Goal: Task Accomplishment & Management: Manage account settings

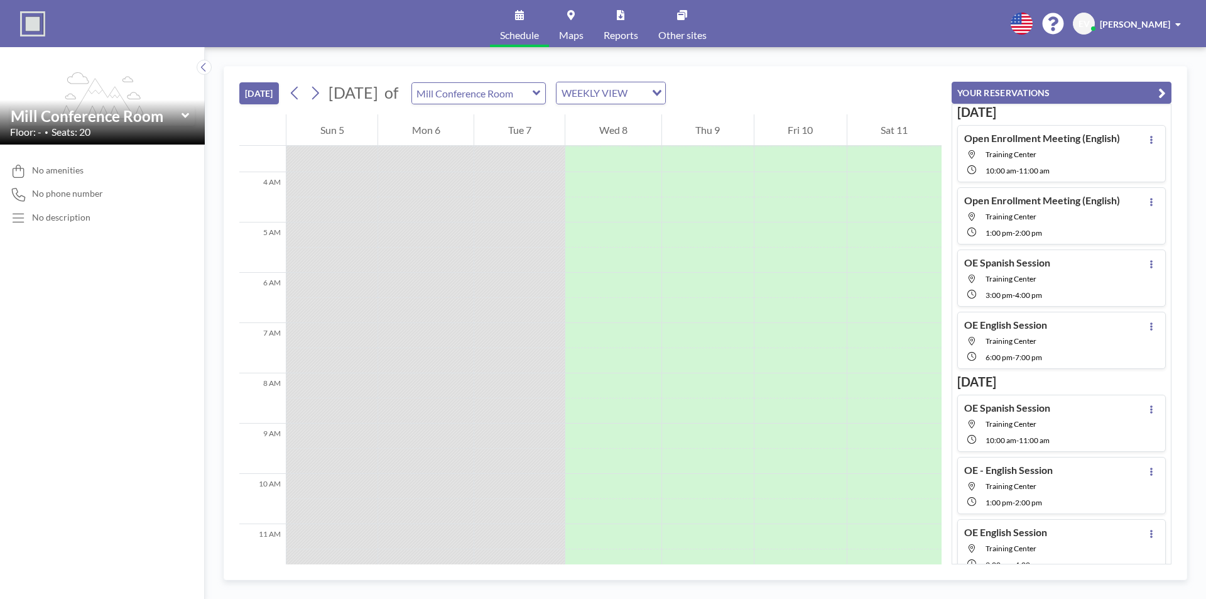
scroll to position [188, 0]
click at [323, 94] on button at bounding box center [315, 93] width 20 height 20
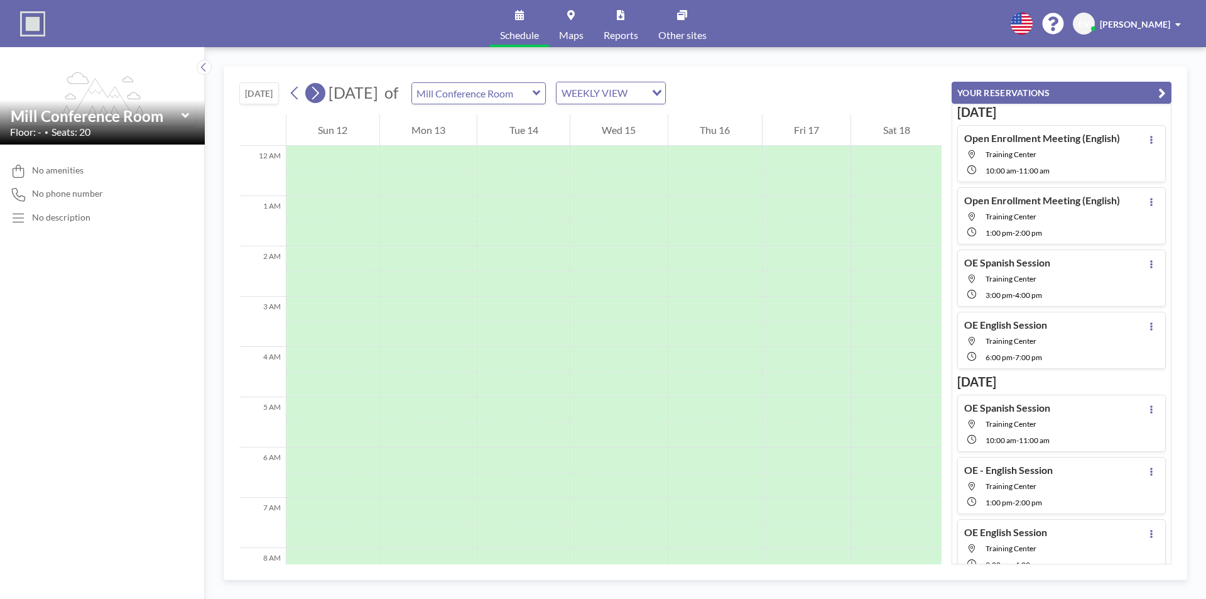
click at [323, 94] on button at bounding box center [315, 93] width 20 height 20
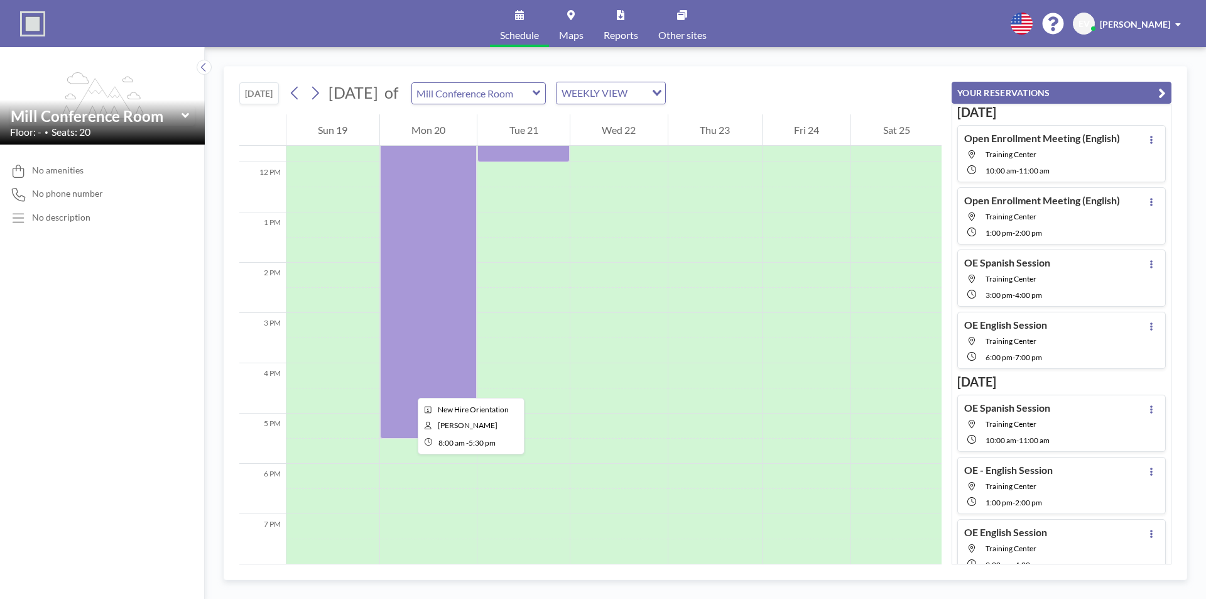
scroll to position [628, 0]
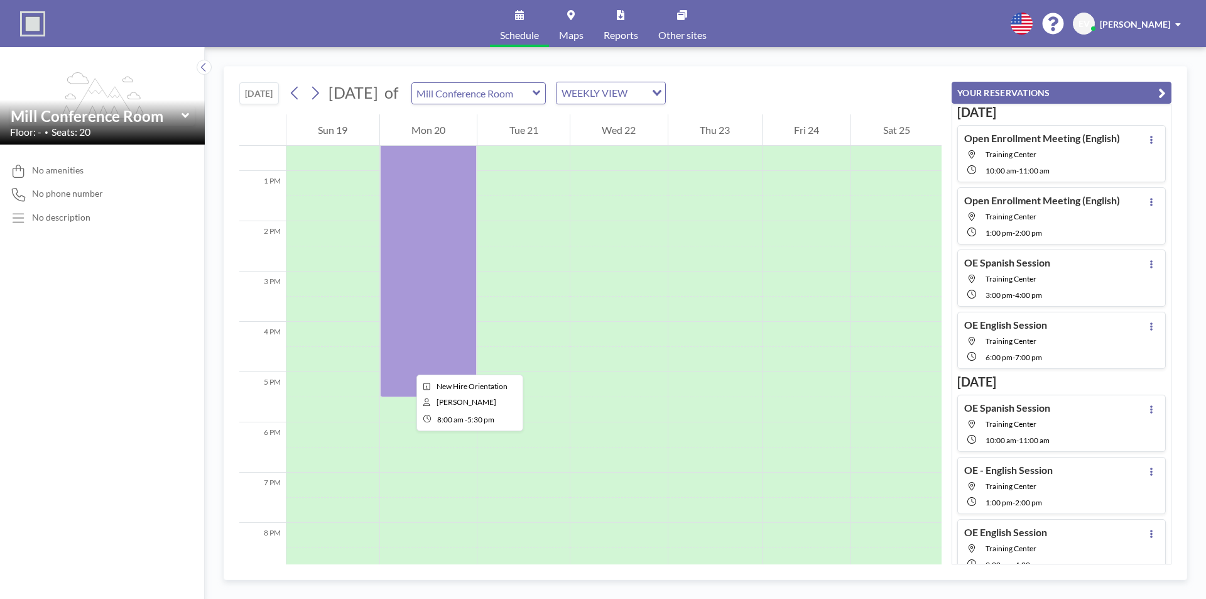
click at [406, 363] on div at bounding box center [428, 158] width 97 height 477
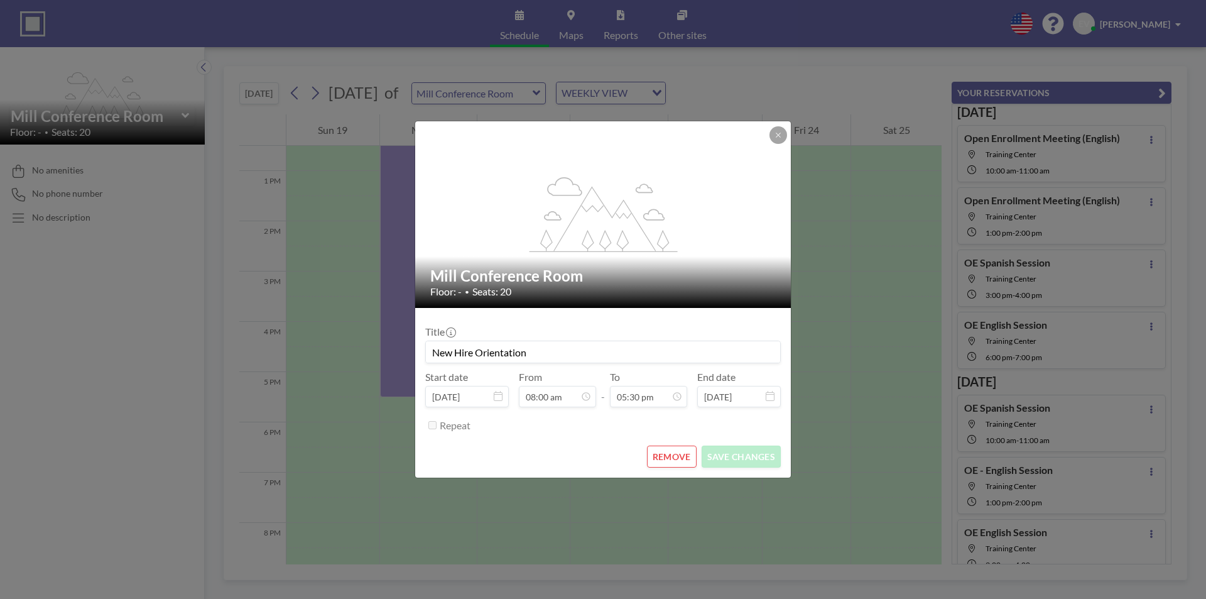
click at [406, 363] on div "flex-grow: 1.2; Mill Conference Room Floor: - • Seats: 20 Title New Hire Orient…" at bounding box center [603, 299] width 1206 height 599
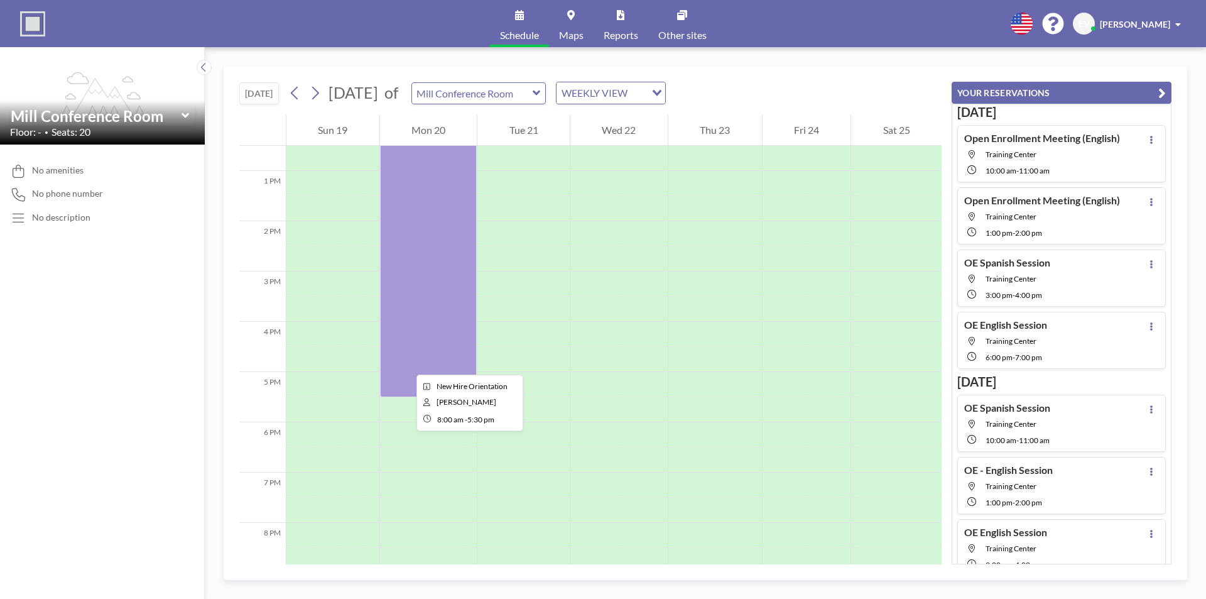
click at [406, 363] on div at bounding box center [428, 158] width 97 height 477
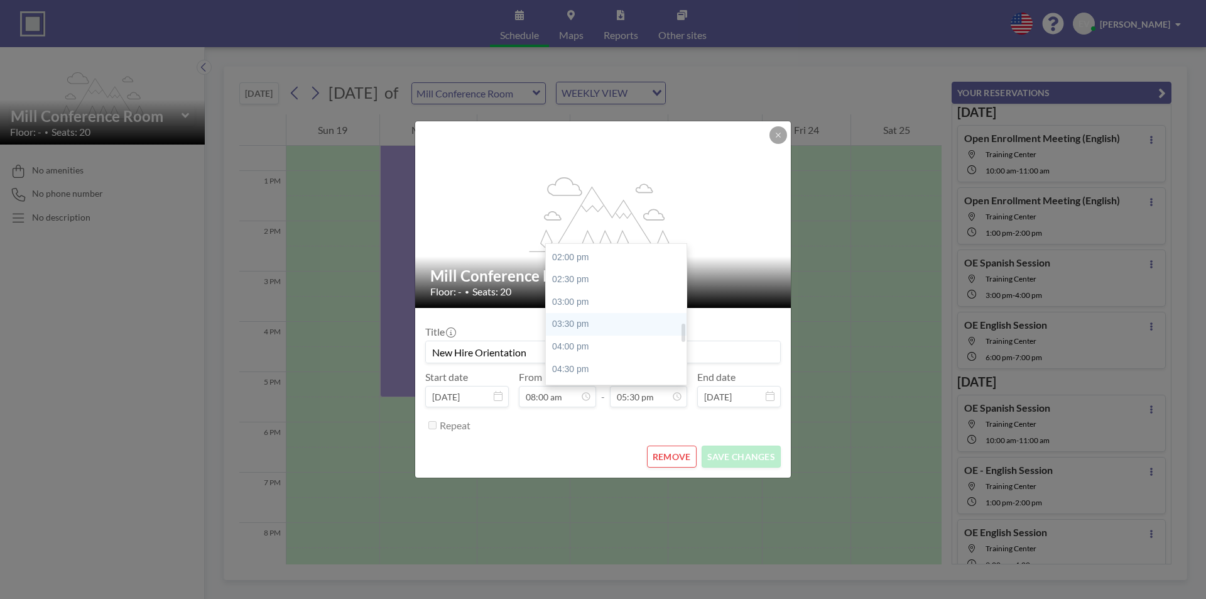
scroll to position [594, 0]
click at [582, 293] on div "02:00 pm" at bounding box center [619, 287] width 147 height 23
type input "02:00 pm"
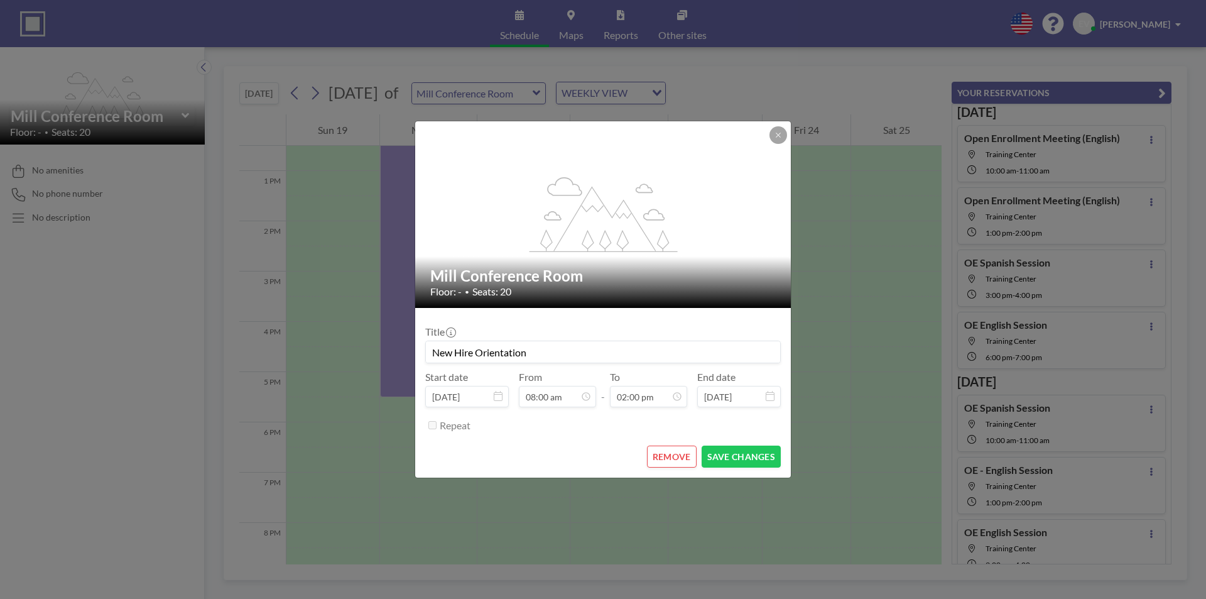
scroll to position [358, 0]
click at [740, 463] on button "SAVE CHANGES" at bounding box center [741, 456] width 79 height 22
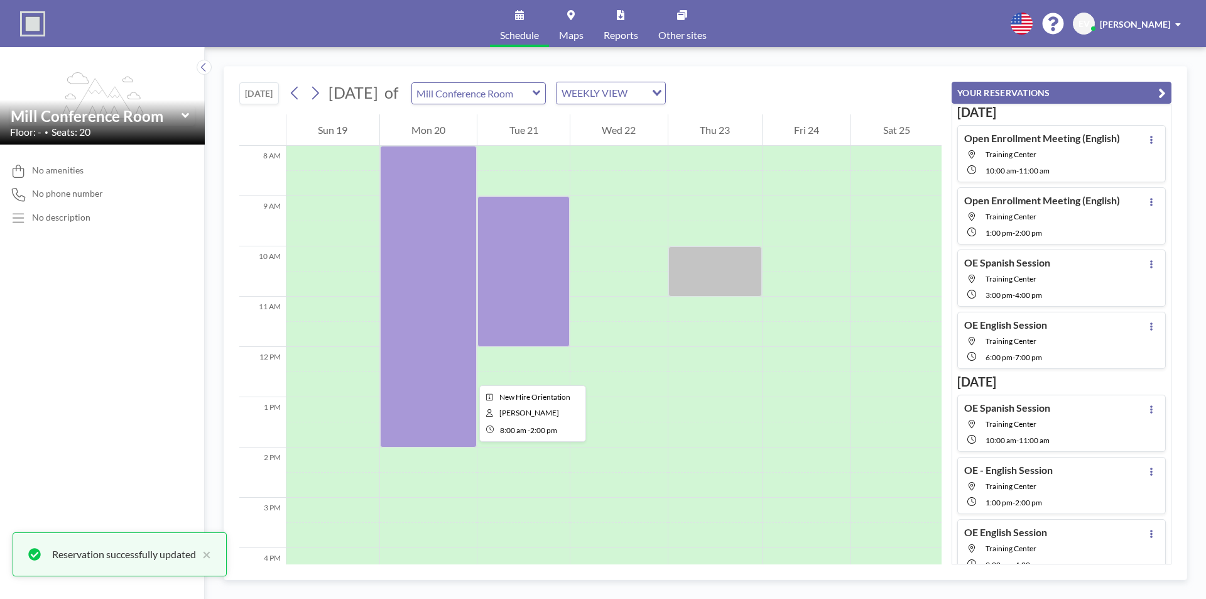
scroll to position [377, 0]
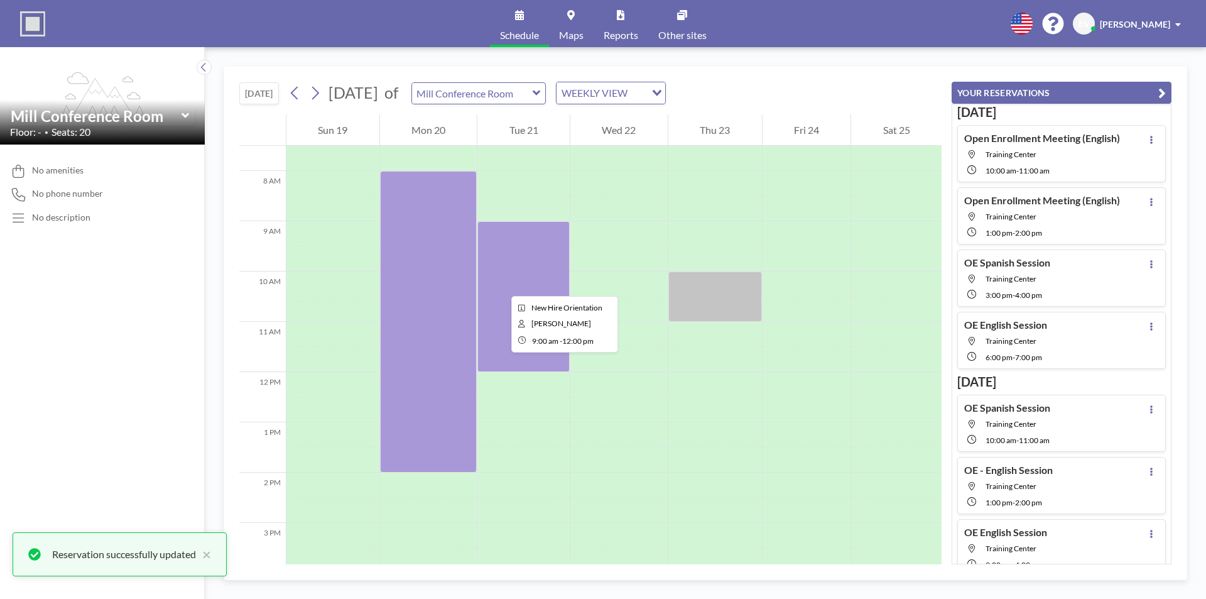
click at [501, 284] on div at bounding box center [523, 296] width 92 height 151
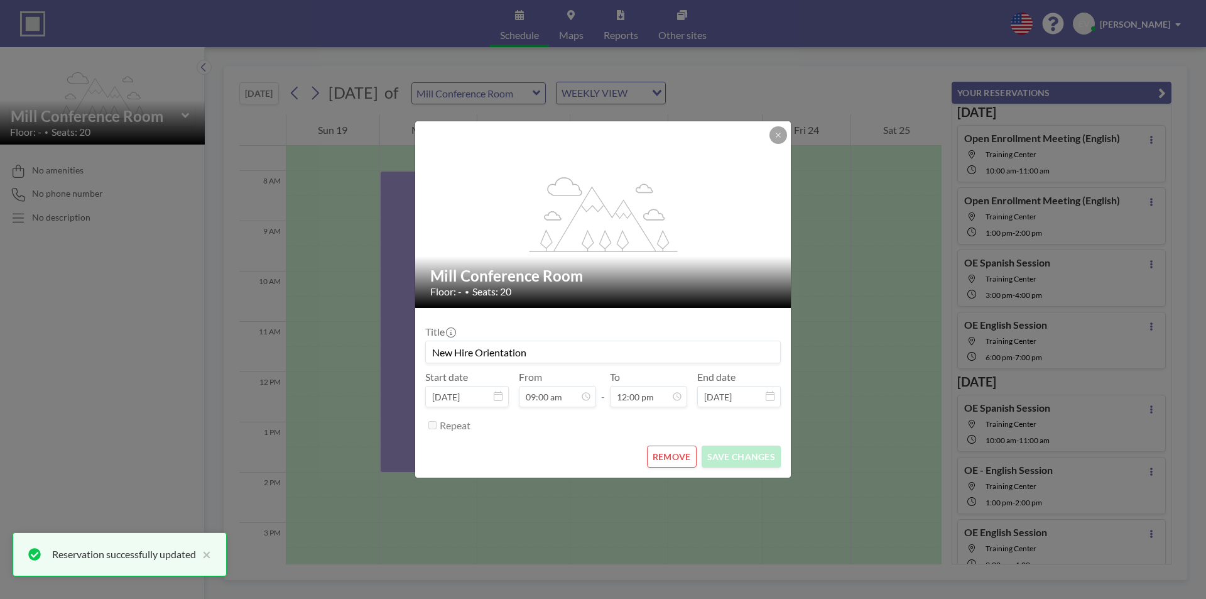
click at [501, 284] on h2 "Mill Conference Room" at bounding box center [603, 275] width 347 height 19
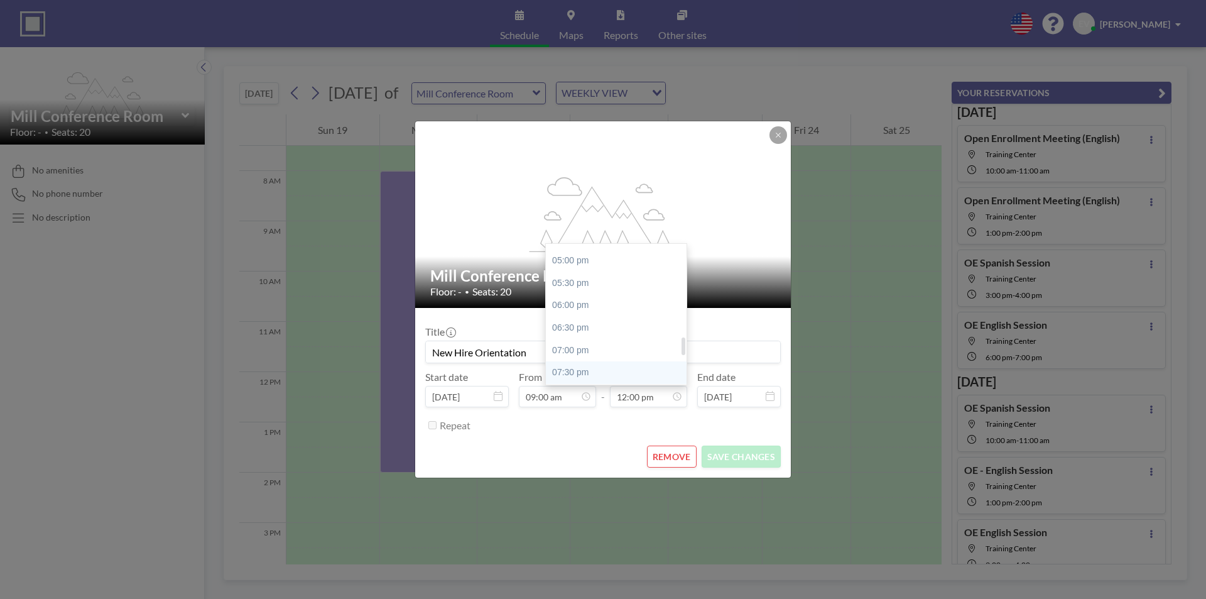
scroll to position [725, 0]
click at [577, 295] on div "05:00 pm" at bounding box center [619, 290] width 147 height 23
type input "05:00 pm"
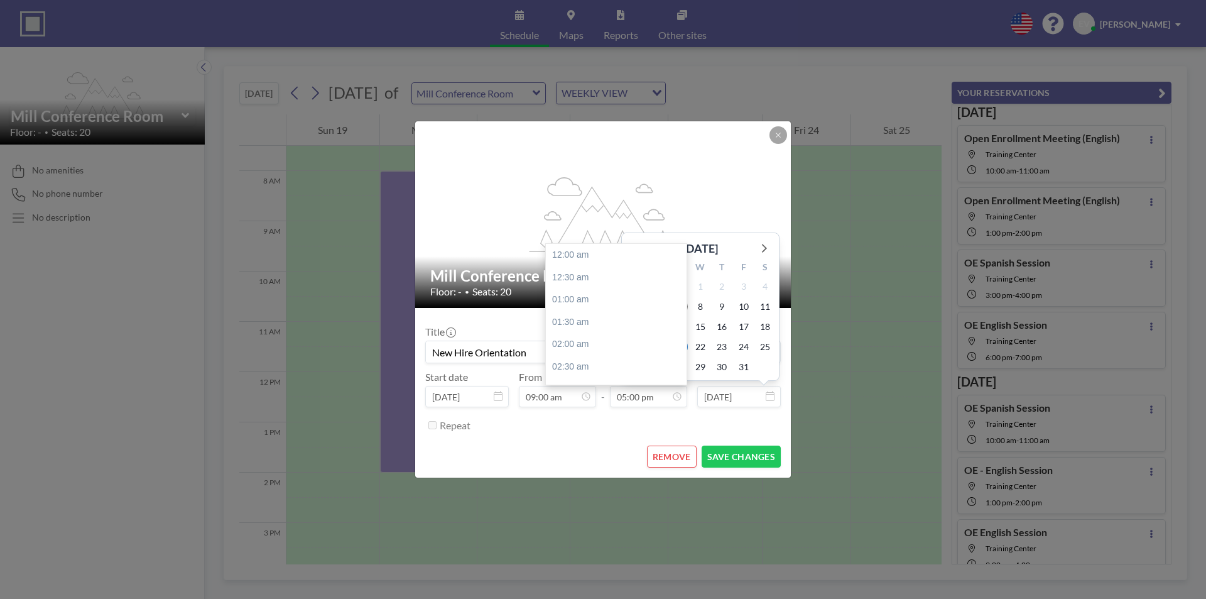
scroll to position [760, 0]
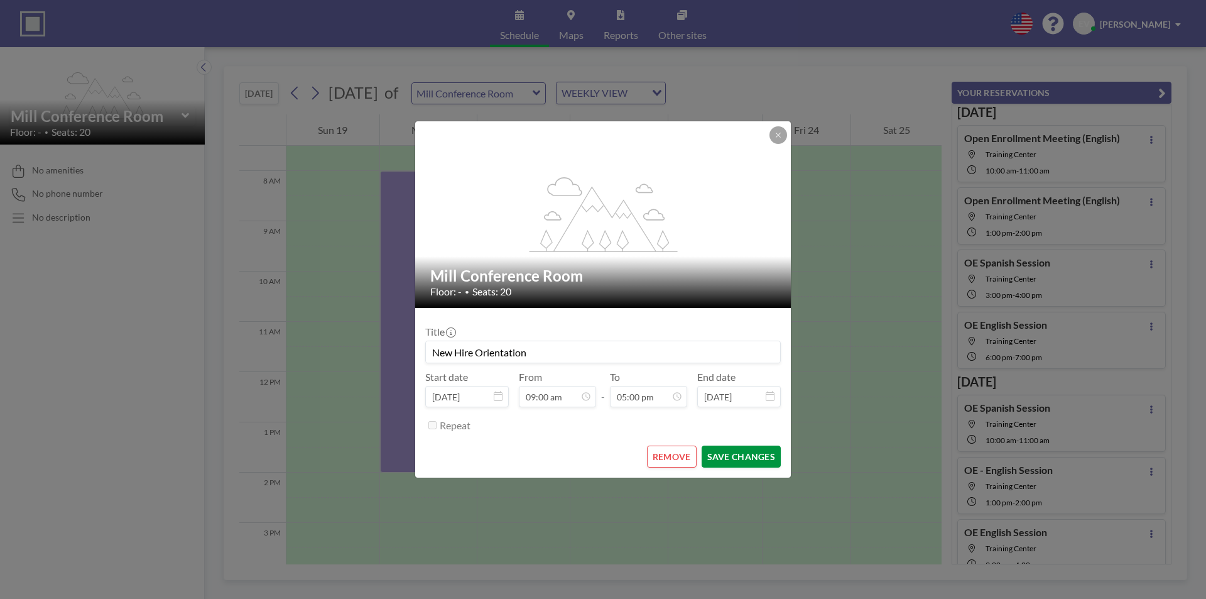
click at [742, 450] on button "SAVE CHANGES" at bounding box center [741, 456] width 79 height 22
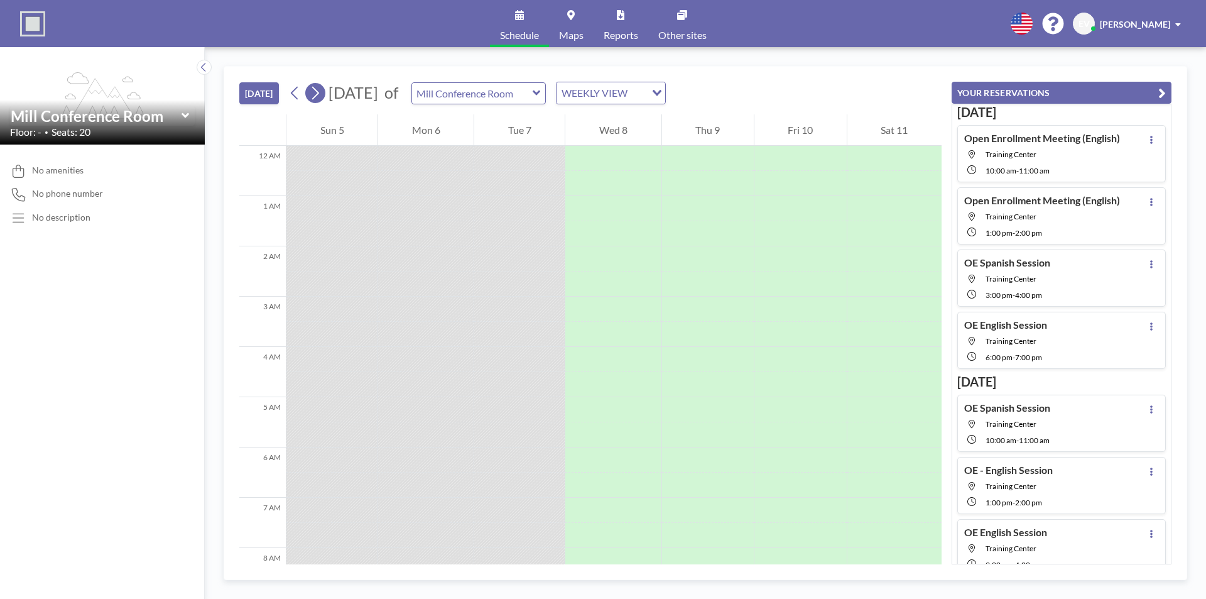
click at [321, 95] on icon at bounding box center [315, 93] width 12 height 19
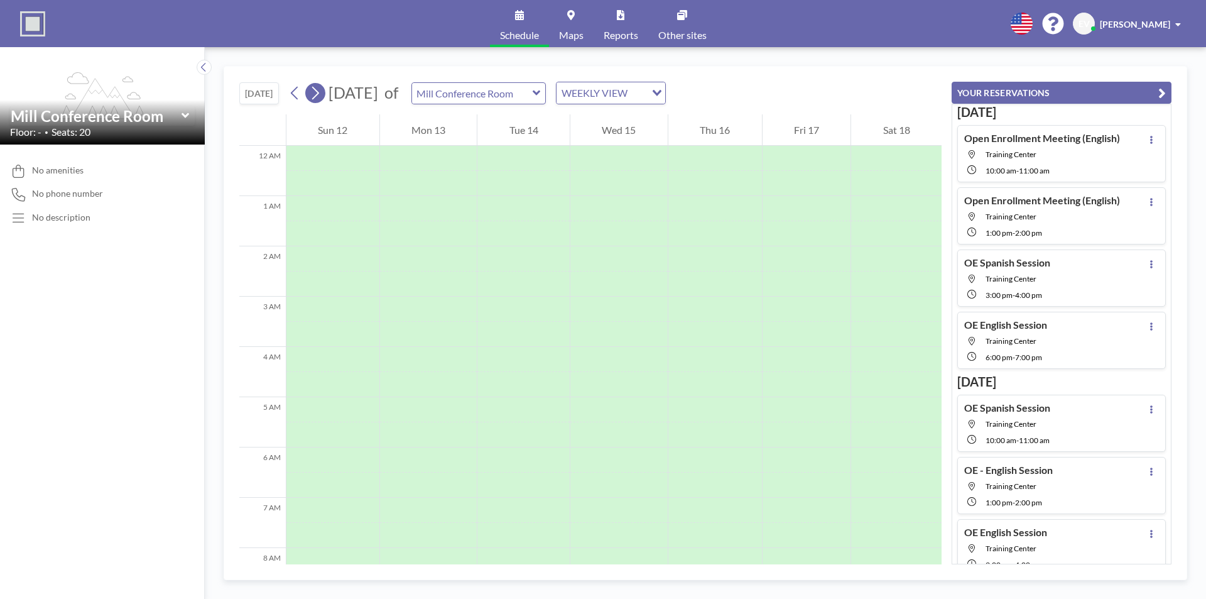
click at [321, 95] on icon at bounding box center [315, 93] width 12 height 19
click at [290, 97] on button at bounding box center [295, 93] width 20 height 20
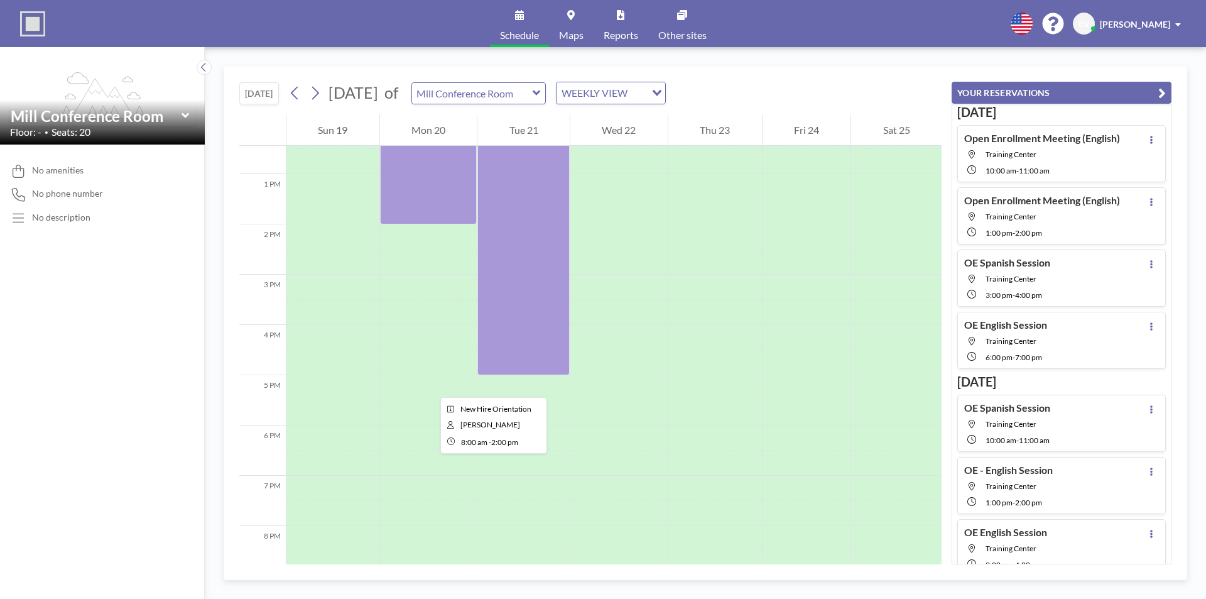
scroll to position [628, 0]
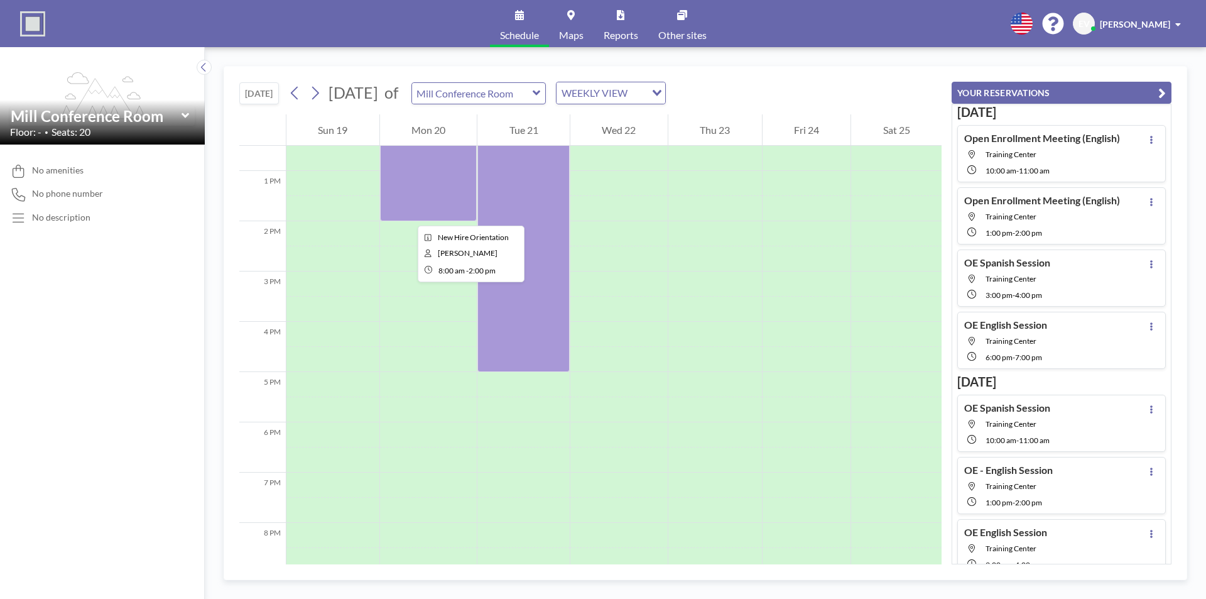
click at [408, 214] on div at bounding box center [428, 70] width 97 height 301
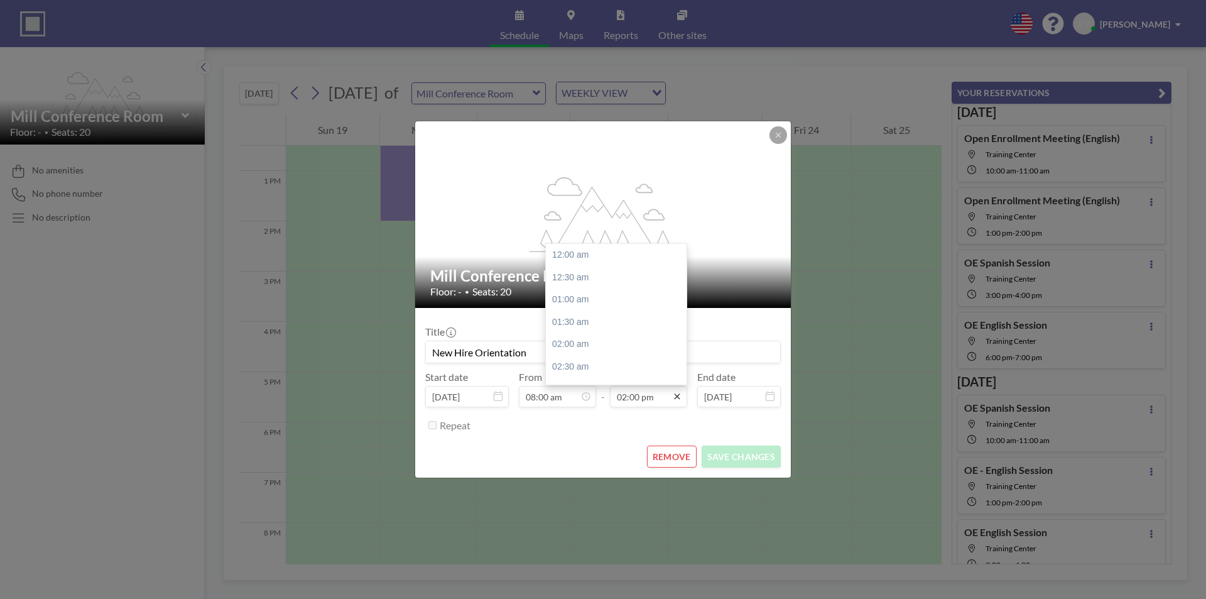
scroll to position [626, 0]
click at [575, 295] on div "03:00 pm" at bounding box center [619, 299] width 147 height 23
type input "03:00 pm"
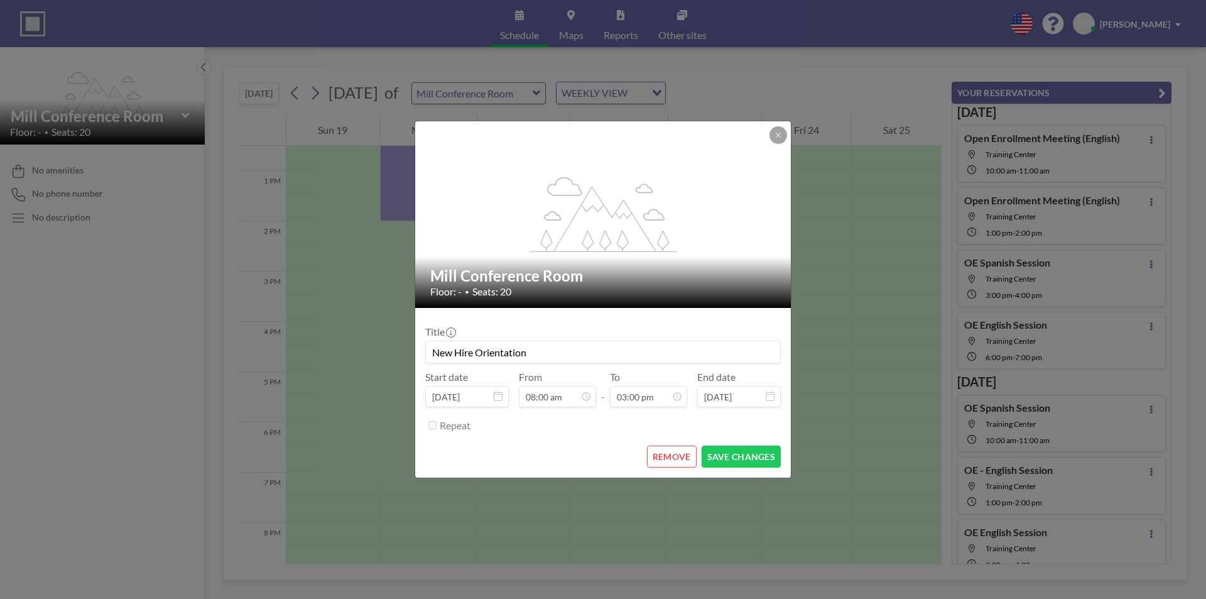
scroll to position [358, 0]
click at [743, 452] on button "SAVE CHANGES" at bounding box center [741, 456] width 79 height 22
